Goal: Communication & Community: Answer question/provide support

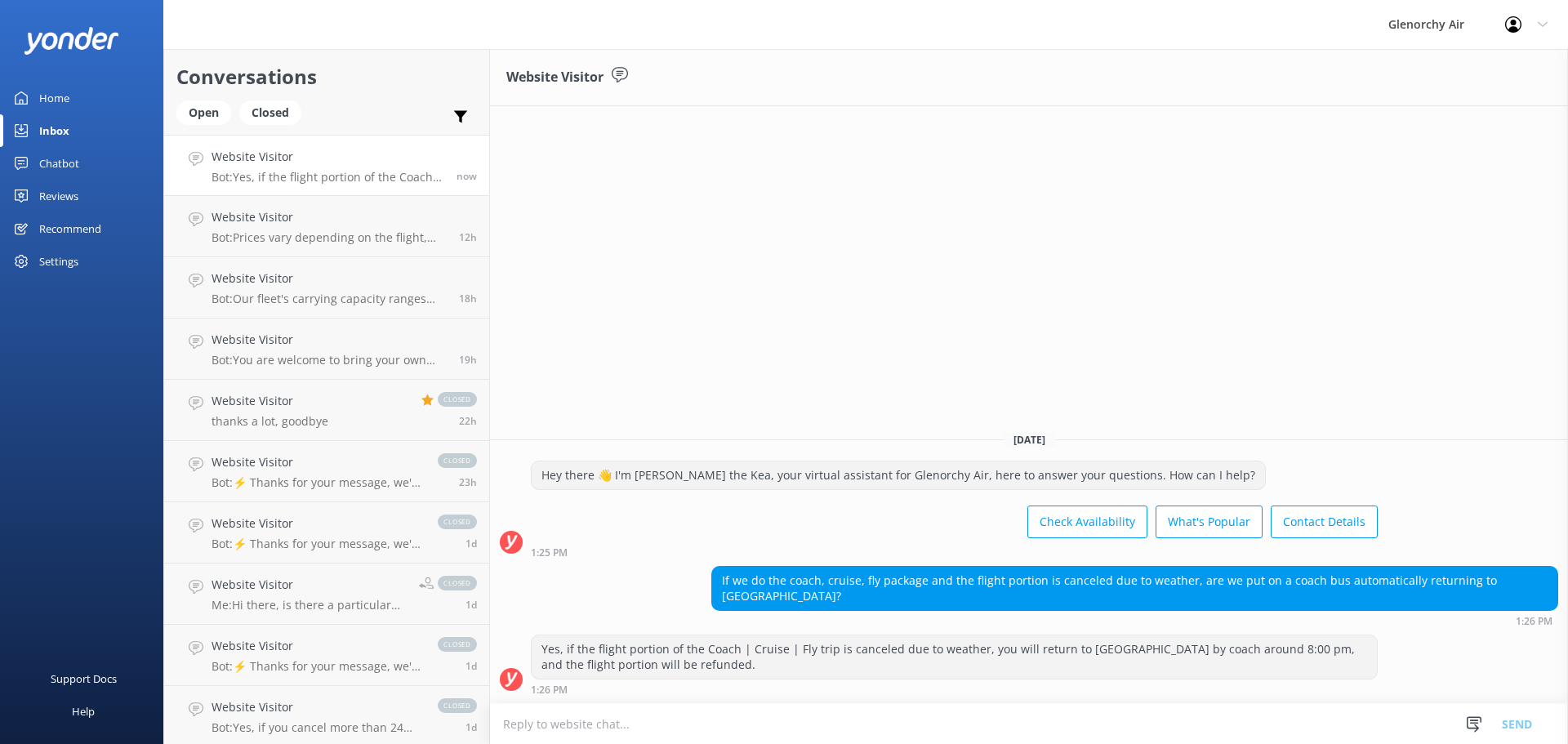
click at [263, 167] on div "Website Visitor Bot: Yes, if the flight portion of the Coach | Cruise | Fly tri…" at bounding box center [328, 164] width 233 height 35
click at [870, 322] on div "Website Visitor [DATE] Hey there 👋 I'm [PERSON_NAME] the Kea, your virtual assi…" at bounding box center [1029, 396] width 1079 height 695
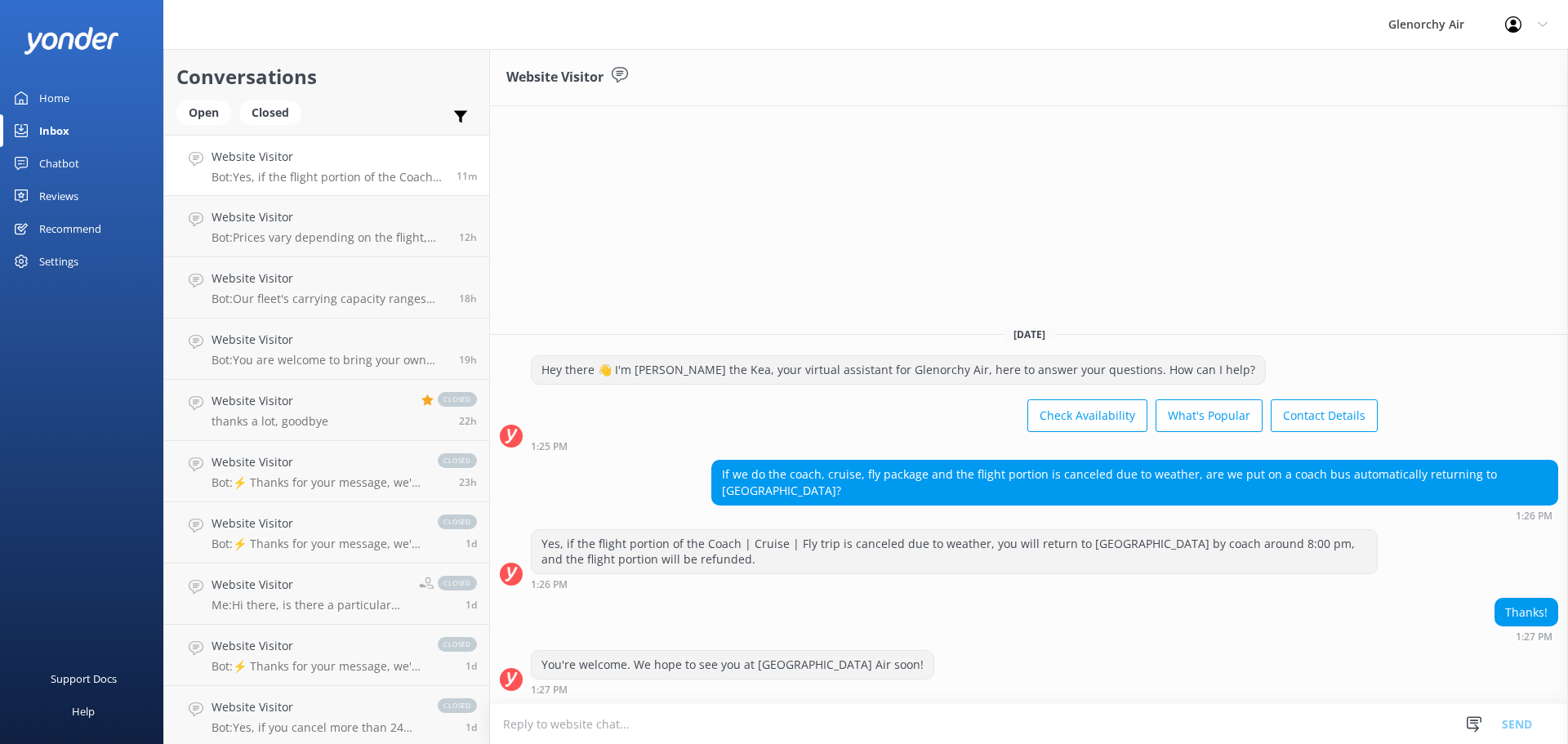
click at [250, 165] on h4 "Website Visitor" at bounding box center [328, 157] width 233 height 18
click at [215, 110] on div "Open" at bounding box center [203, 112] width 54 height 25
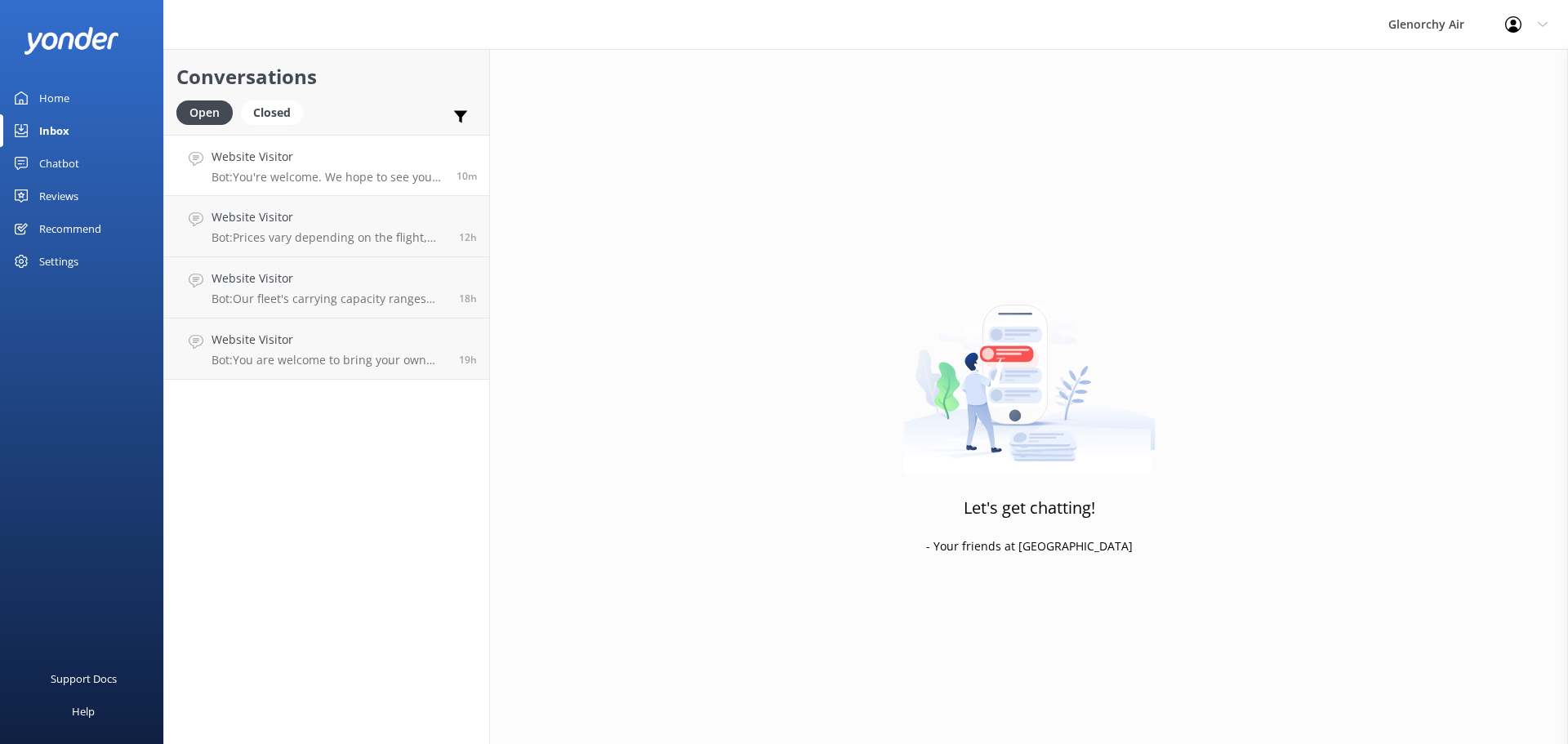
click at [248, 184] on link "Website Visitor Bot: You're welcome. We hope to see you at [GEOGRAPHIC_DATA] Ai…" at bounding box center [327, 165] width 325 height 61
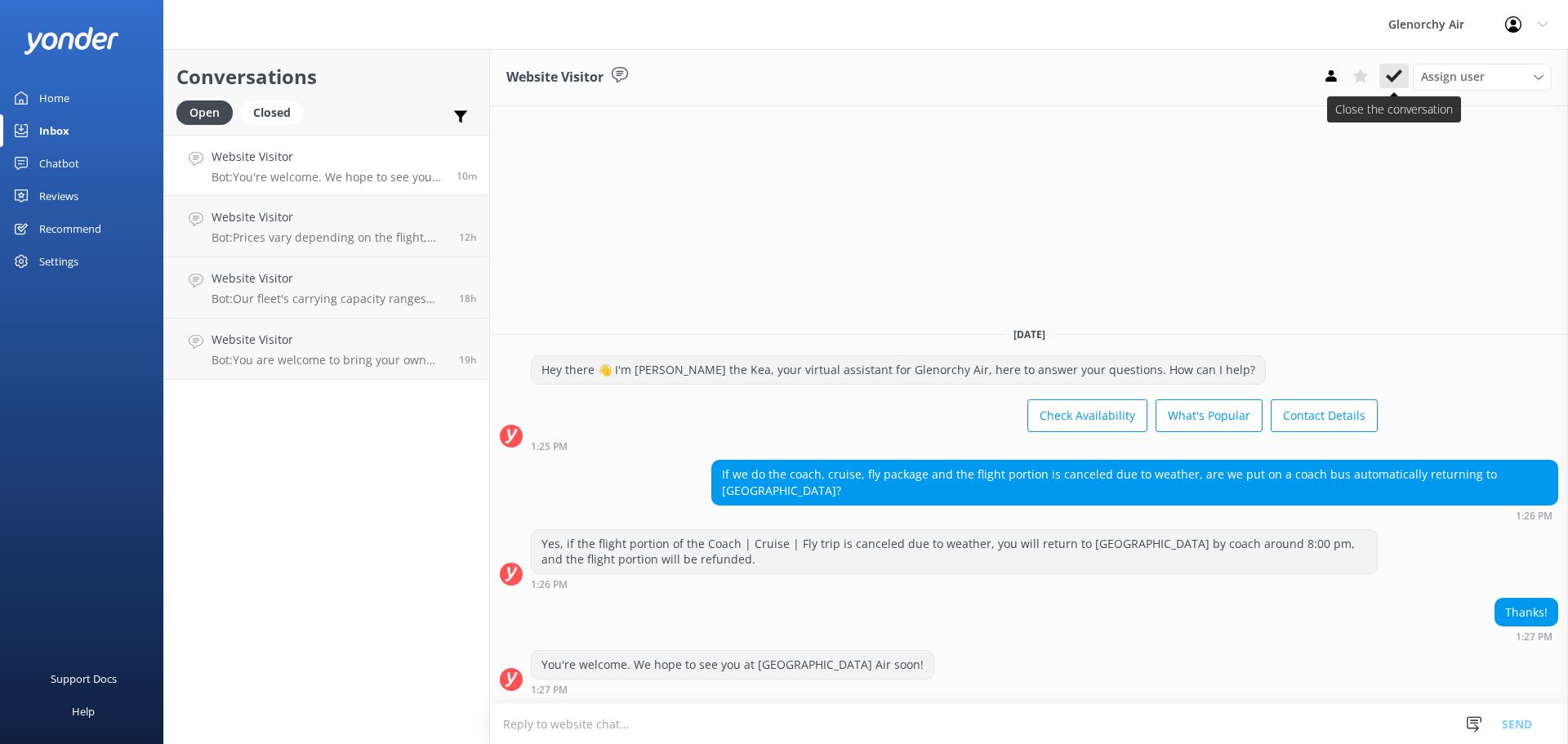
click at [1392, 80] on use at bounding box center [1395, 75] width 16 height 13
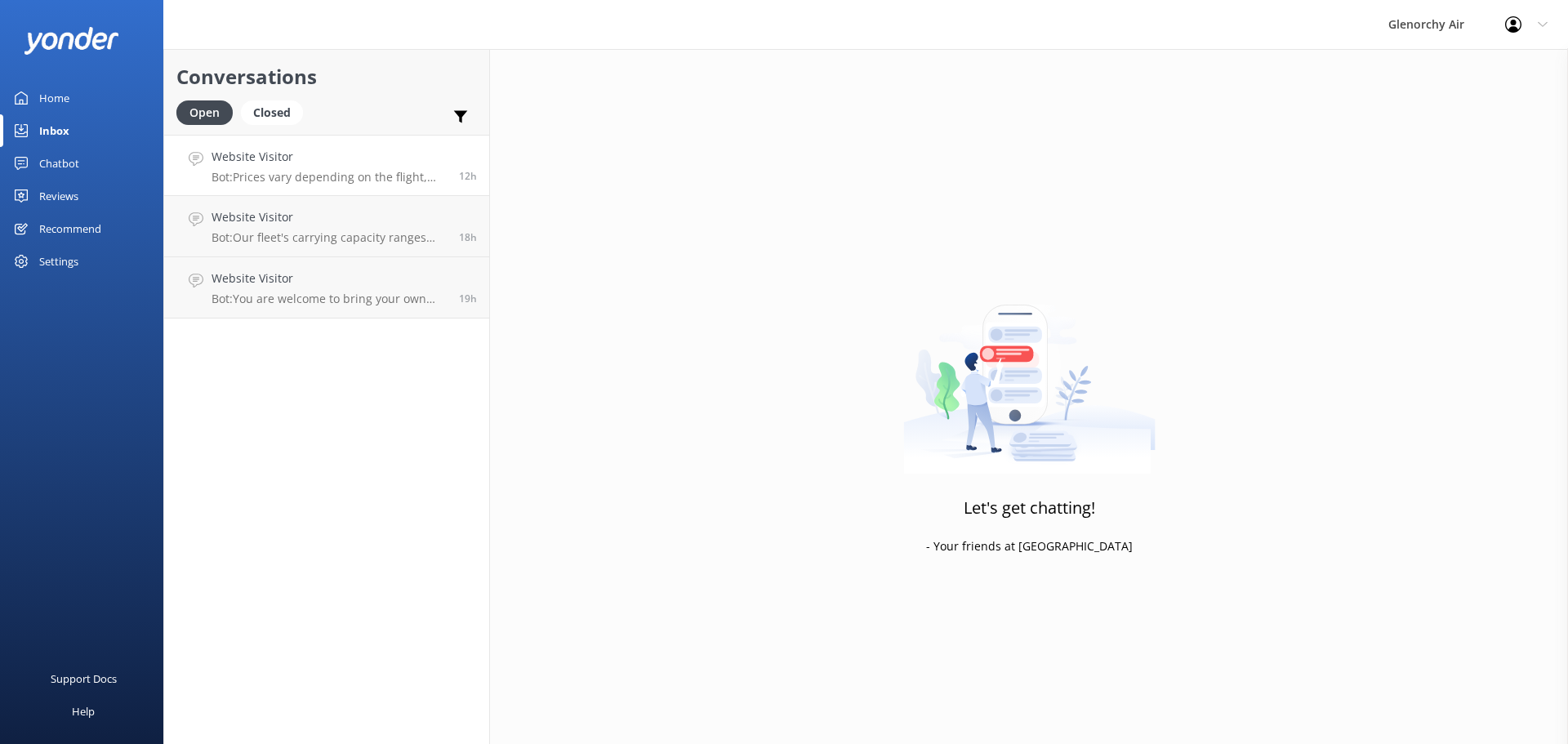
click at [297, 164] on h4 "Website Visitor" at bounding box center [330, 157] width 236 height 18
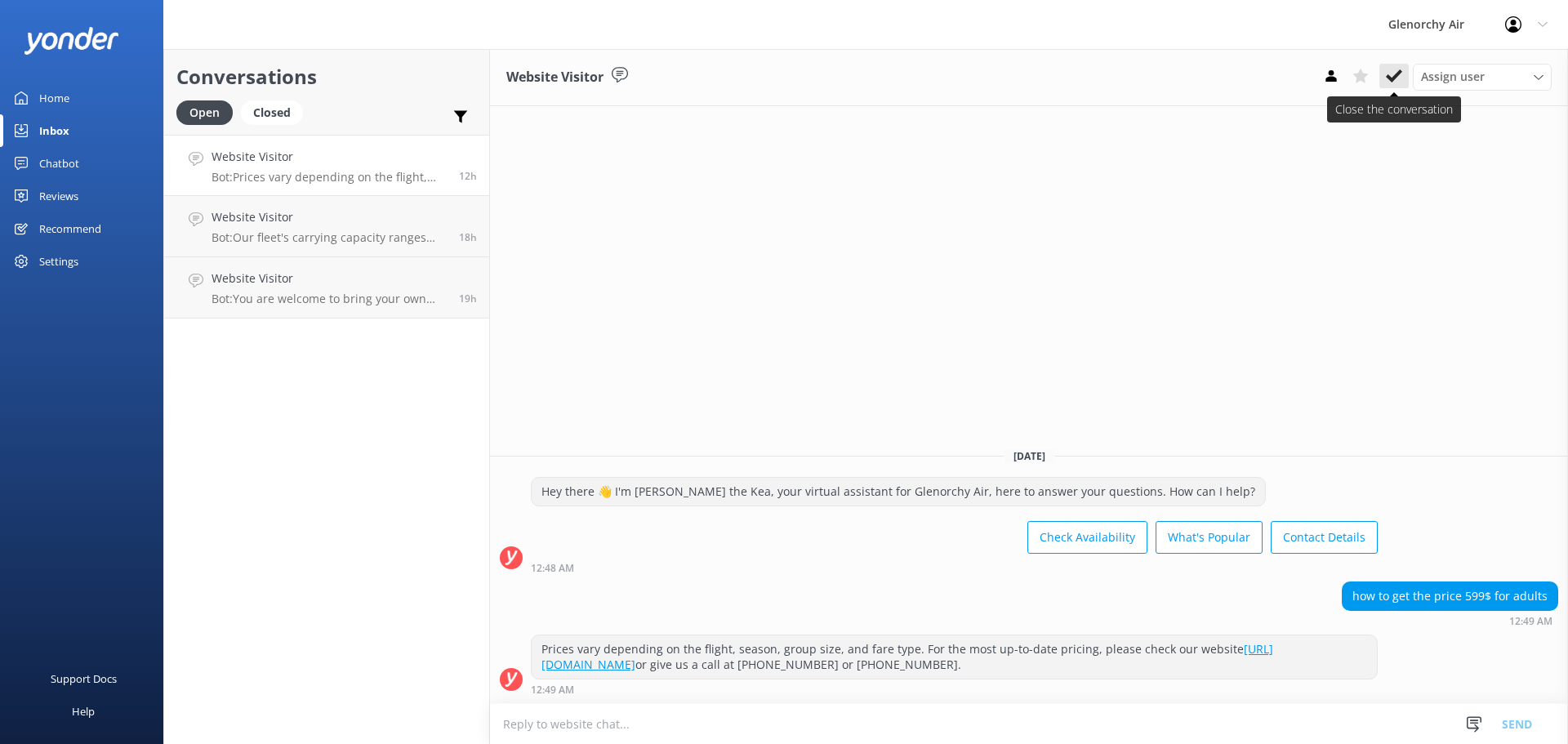
click at [1400, 87] on button at bounding box center [1395, 75] width 30 height 25
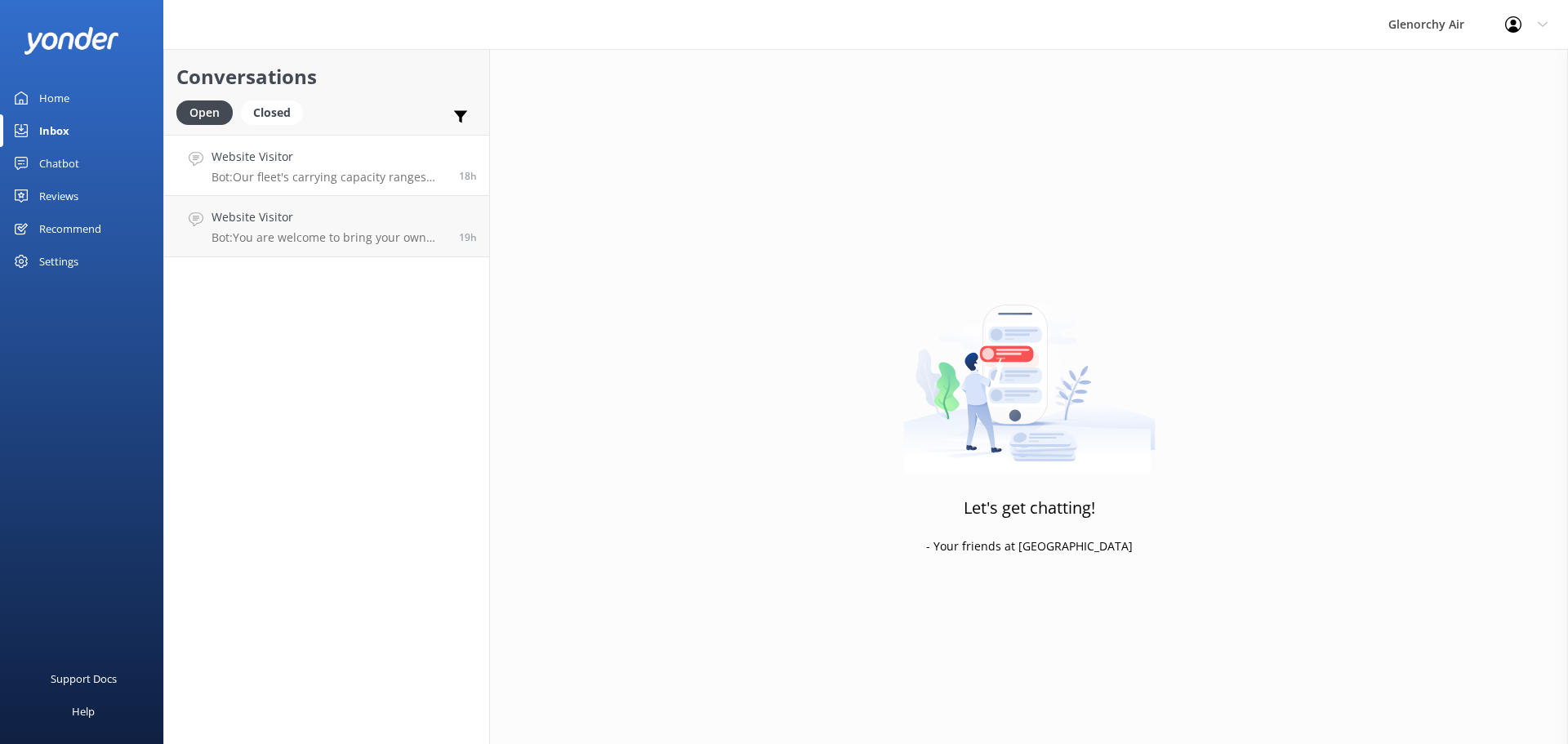
click at [319, 178] on p "Bot: Our fleet's carrying capacity ranges from 7 to 13 passengers per aircraft,…" at bounding box center [330, 177] width 236 height 15
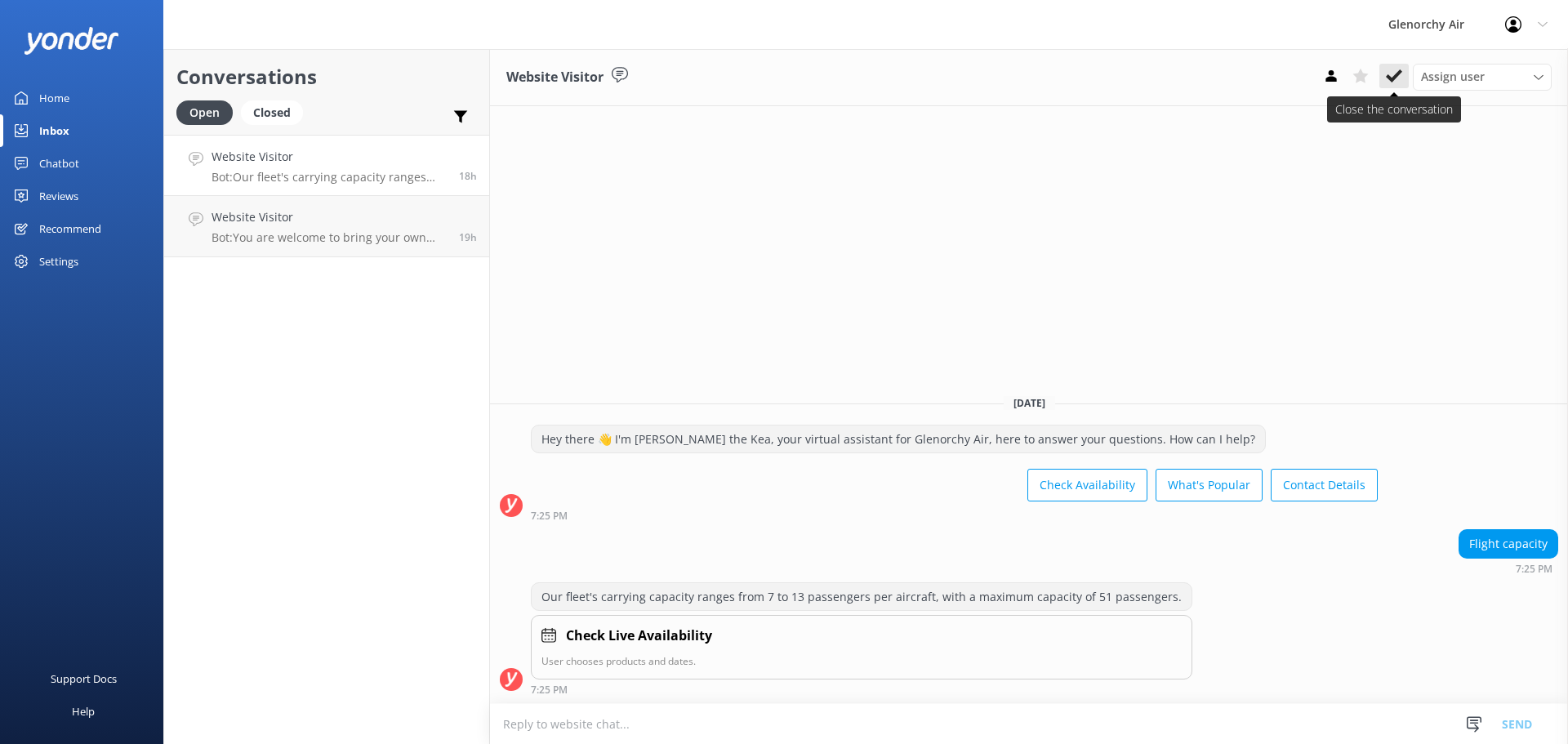
click at [1390, 72] on icon at bounding box center [1395, 75] width 16 height 16
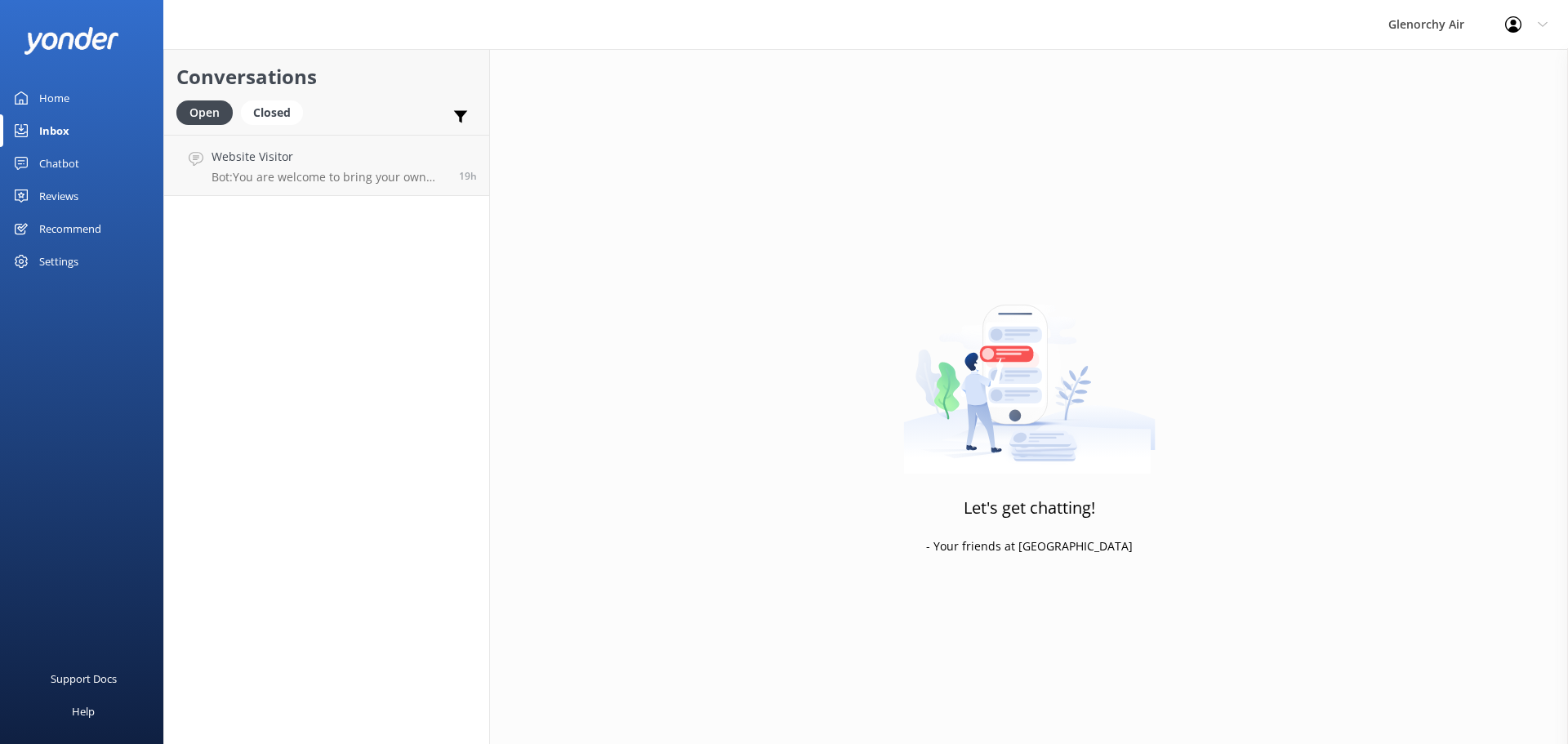
click at [270, 184] on link "Website Visitor Bot: You are welcome to bring your own food and drink on any of…" at bounding box center [327, 165] width 325 height 61
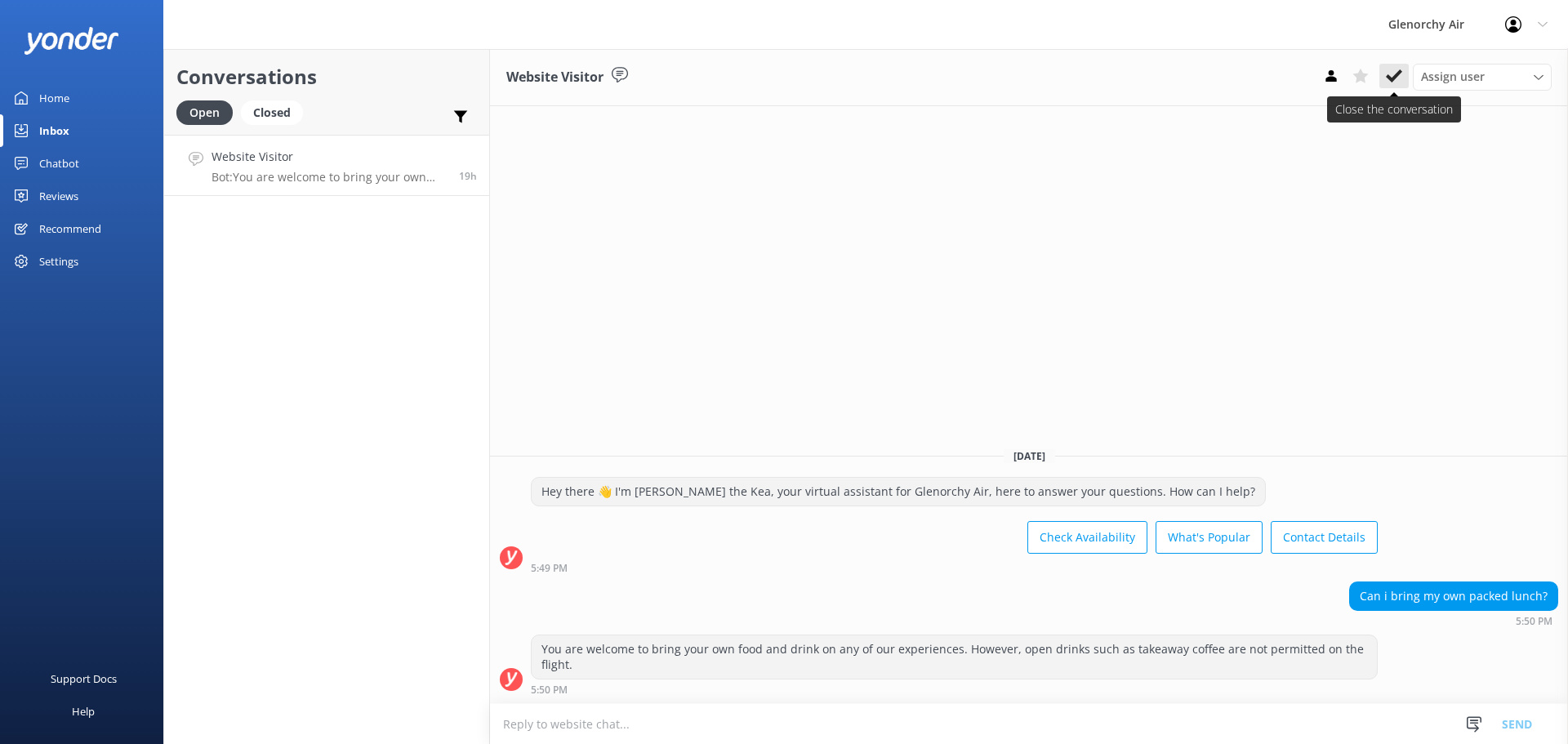
click at [1397, 66] on button at bounding box center [1395, 75] width 30 height 25
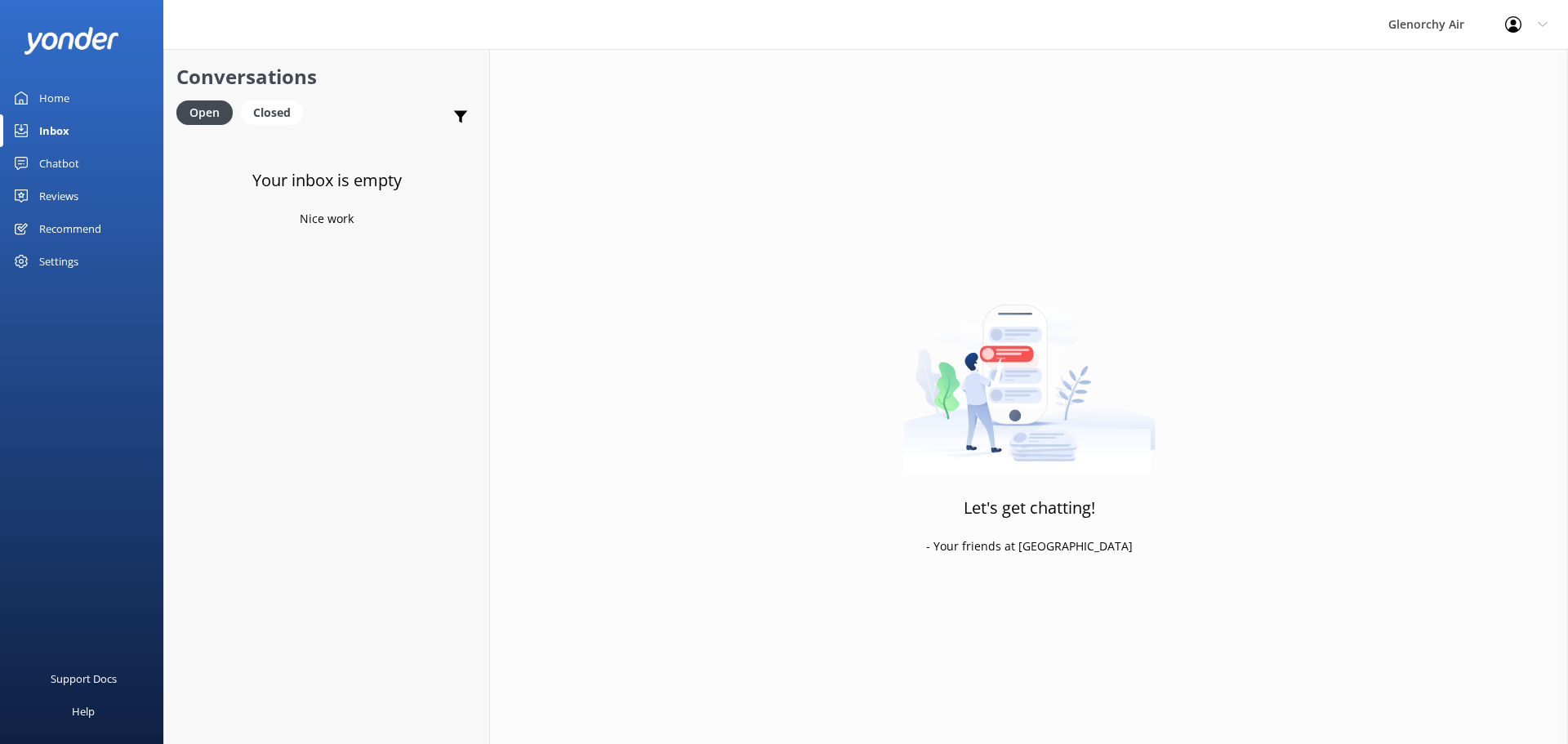
click at [53, 159] on div "Chatbot" at bounding box center [59, 162] width 40 height 33
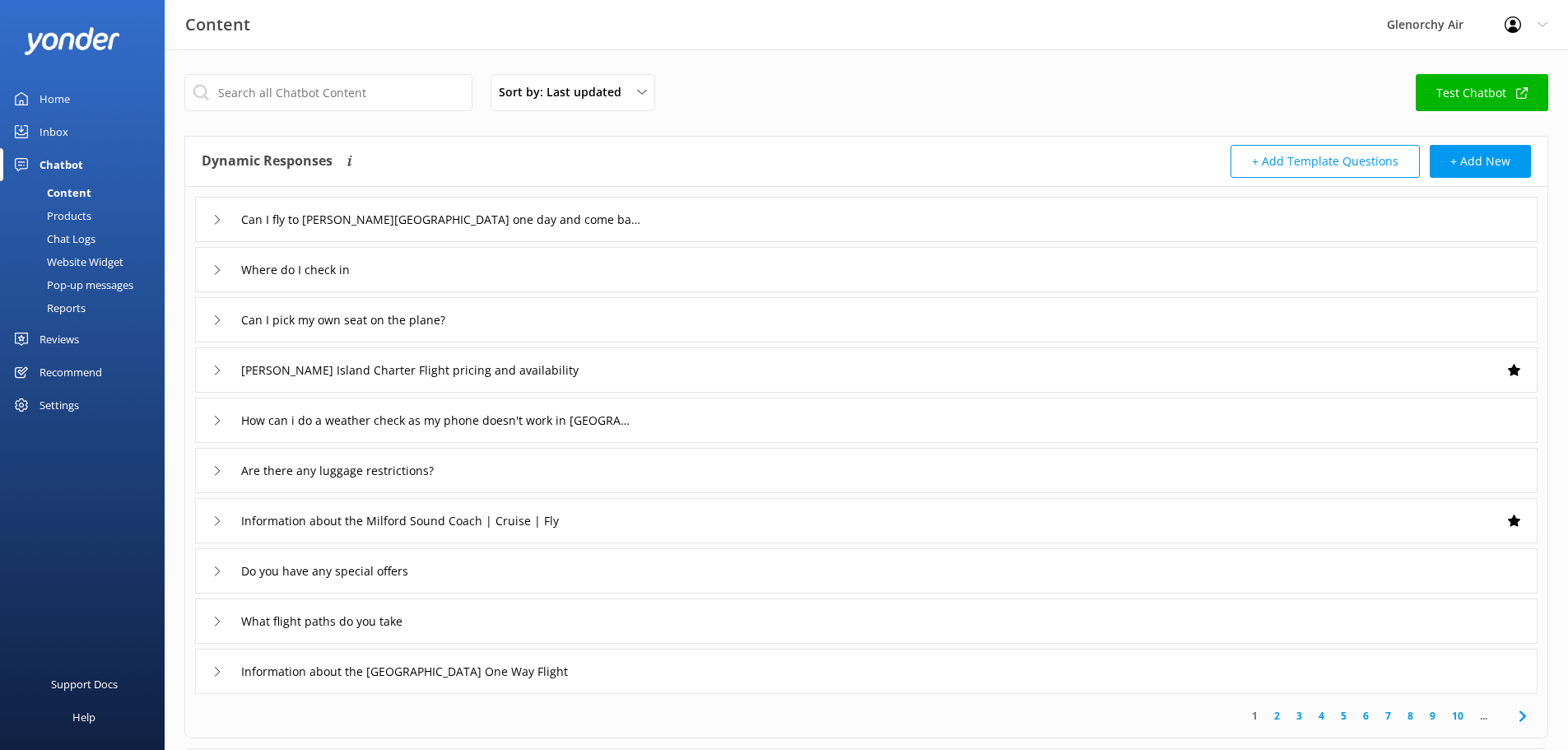
click at [55, 133] on div "Inbox" at bounding box center [54, 131] width 29 height 33
